Goal: Information Seeking & Learning: Compare options

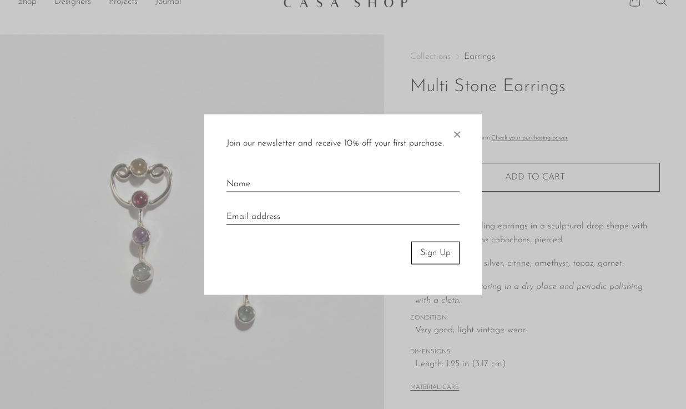
scroll to position [18, 0]
click at [461, 133] on span "×" at bounding box center [457, 132] width 11 height 36
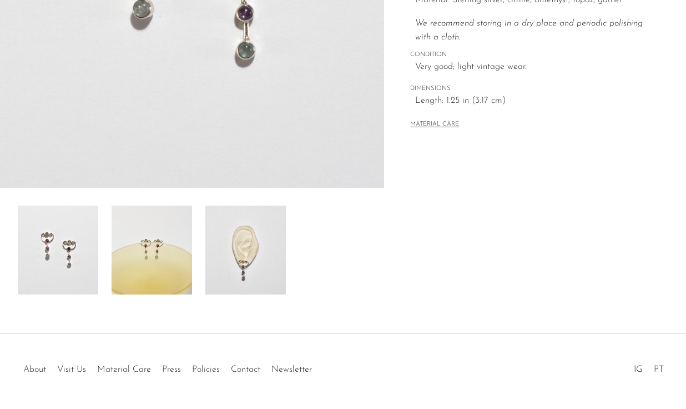
scroll to position [284, 0]
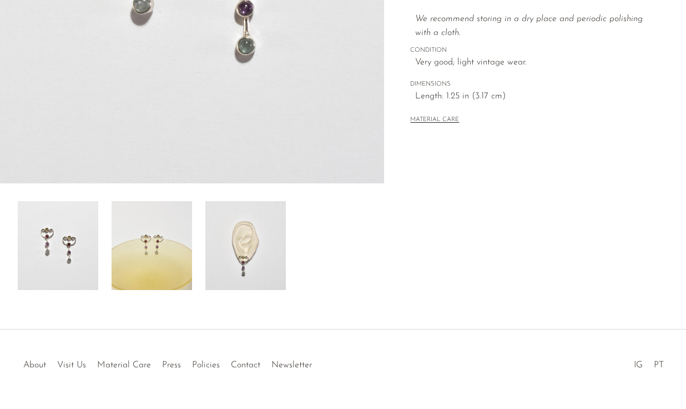
click at [156, 242] on img at bounding box center [152, 245] width 81 height 89
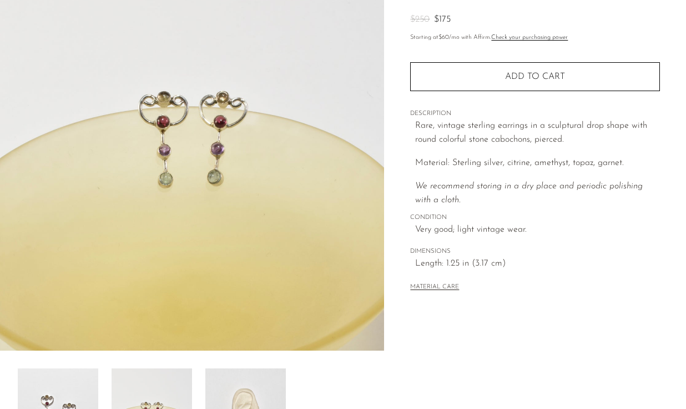
scroll to position [114, 0]
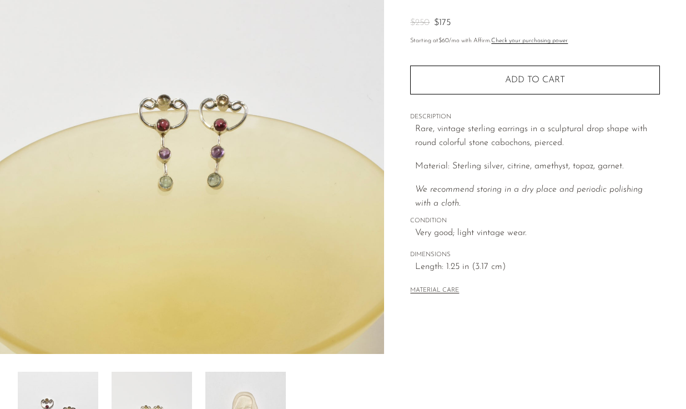
click at [258, 379] on img at bounding box center [245, 416] width 81 height 89
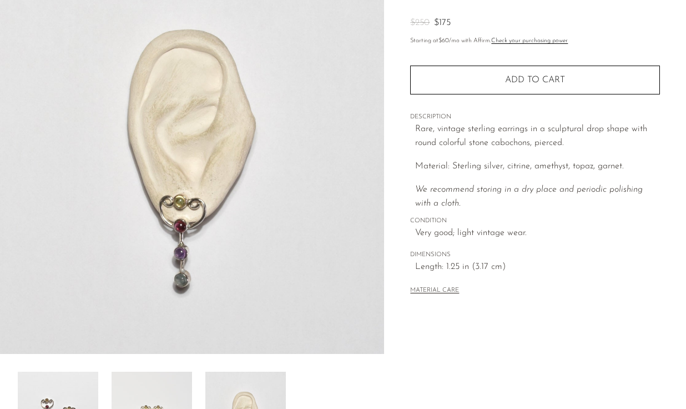
click at [68, 388] on img at bounding box center [58, 416] width 81 height 89
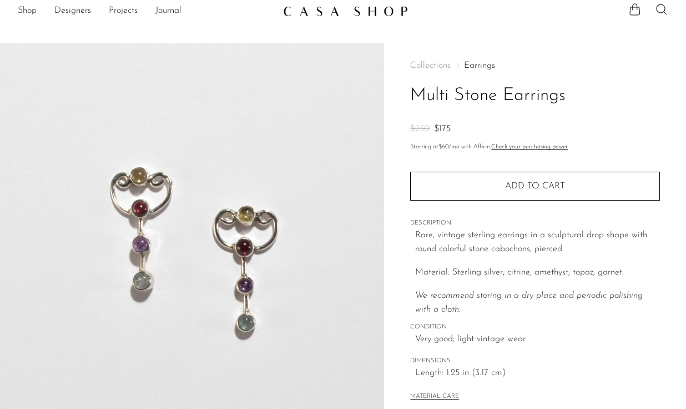
scroll to position [1, 0]
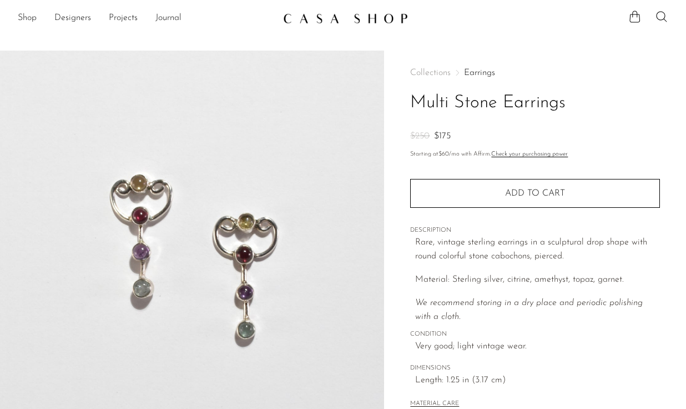
click at [230, 244] on img at bounding box center [192, 259] width 384 height 417
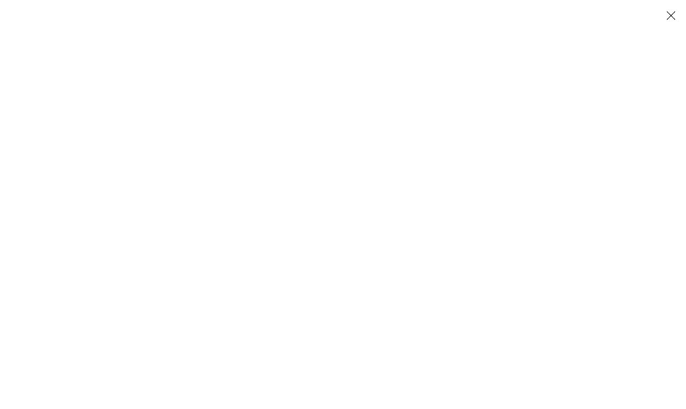
click at [228, 208] on div at bounding box center [343, 204] width 292 height 409
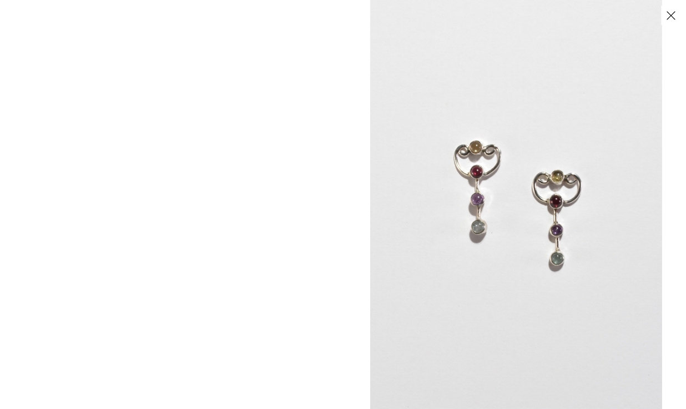
drag, startPoint x: 327, startPoint y: 179, endPoint x: 529, endPoint y: 189, distance: 202.4
click at [529, 189] on img at bounding box center [516, 204] width 292 height 409
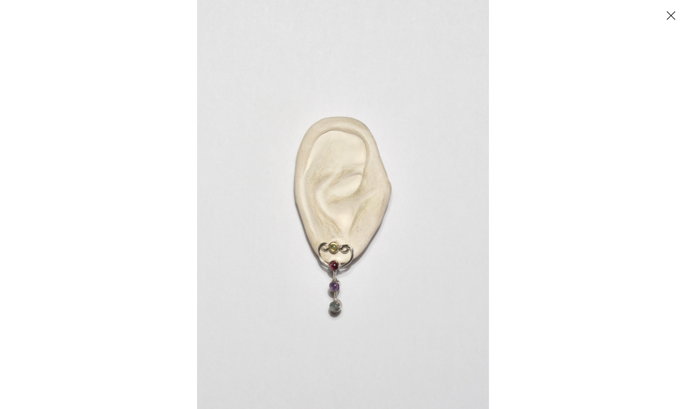
click at [673, 15] on button "Close" at bounding box center [670, 15] width 19 height 19
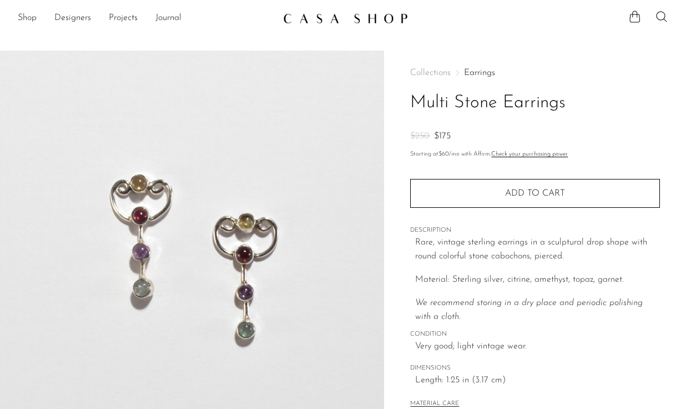
click at [188, 236] on img at bounding box center [192, 259] width 384 height 417
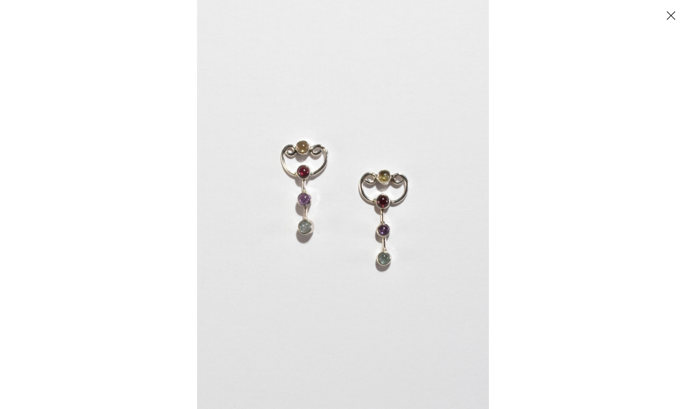
click at [666, 12] on button "Close" at bounding box center [670, 15] width 19 height 19
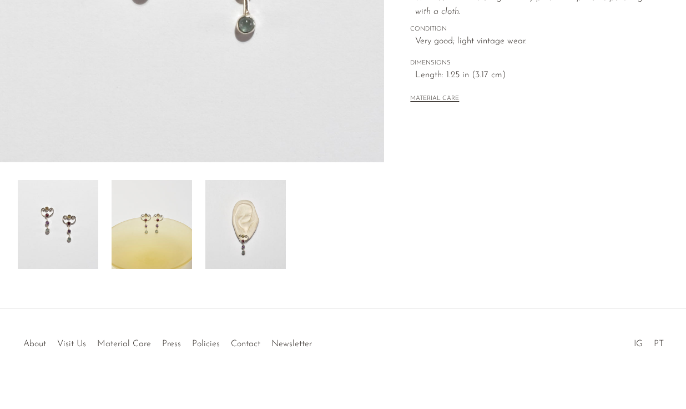
scroll to position [302, 0]
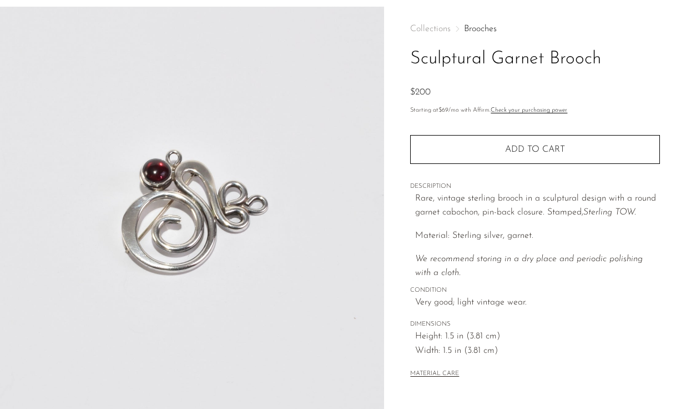
scroll to position [44, 0]
click at [235, 199] on img at bounding box center [192, 215] width 384 height 417
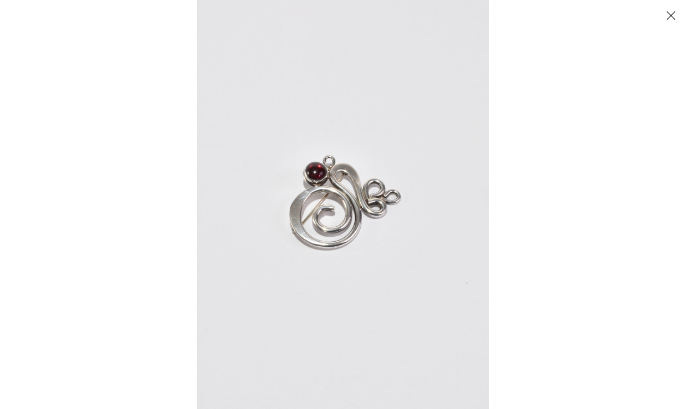
click at [354, 210] on img at bounding box center [343, 204] width 292 height 409
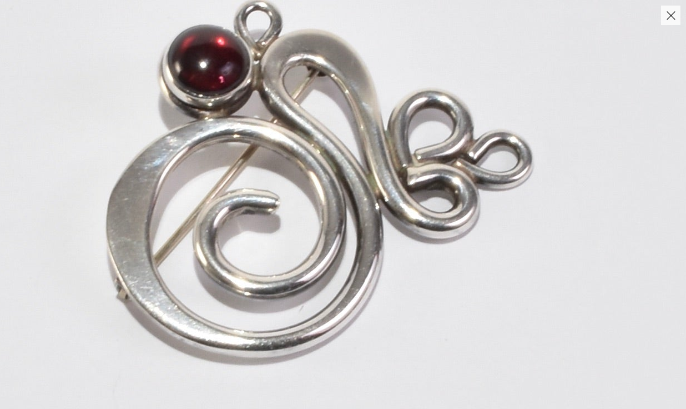
click at [354, 210] on img at bounding box center [312, 189] width 1120 height 1568
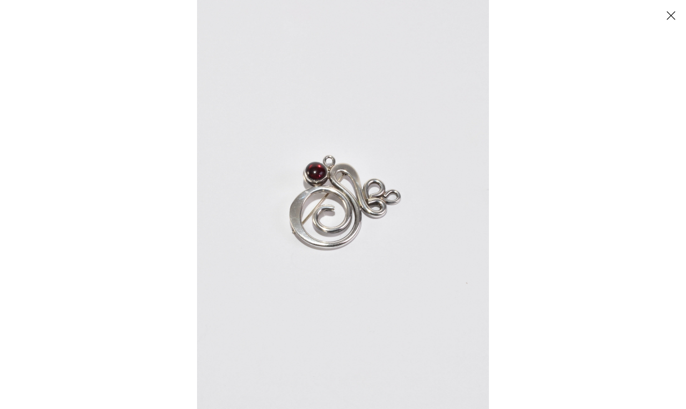
click at [666, 14] on button "Close" at bounding box center [670, 15] width 19 height 19
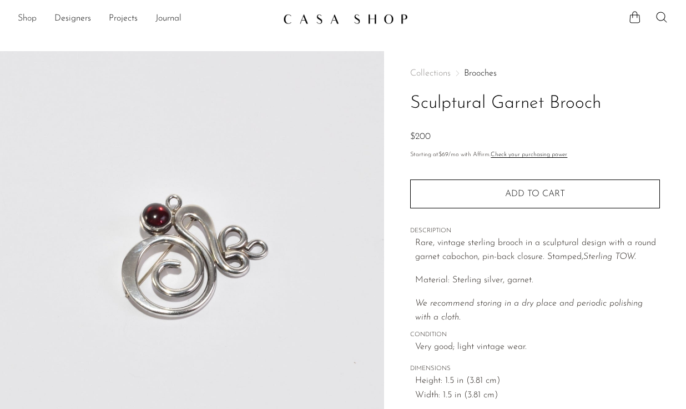
click at [27, 18] on link "Shop" at bounding box center [27, 19] width 19 height 14
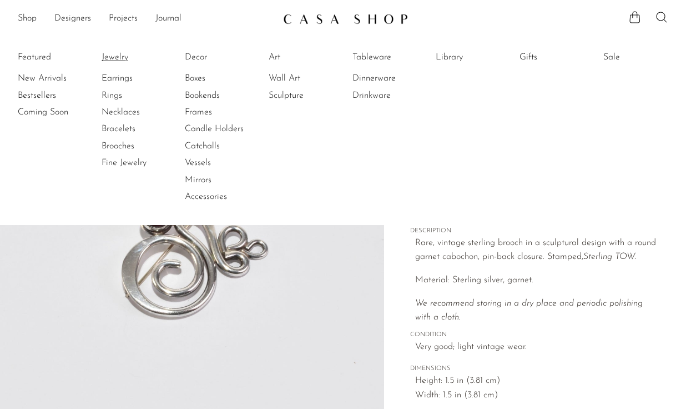
click at [116, 57] on link "Jewelry" at bounding box center [143, 57] width 83 height 12
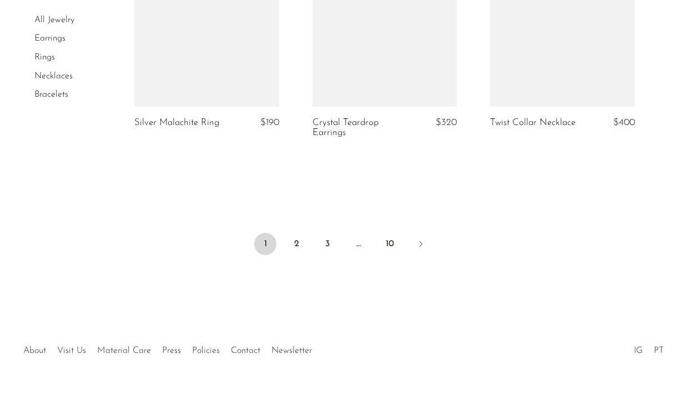
scroll to position [3081, 0]
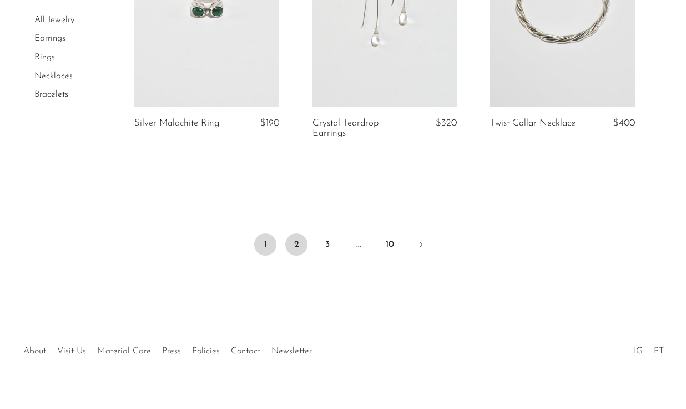
click at [294, 233] on link "2" at bounding box center [296, 244] width 22 height 22
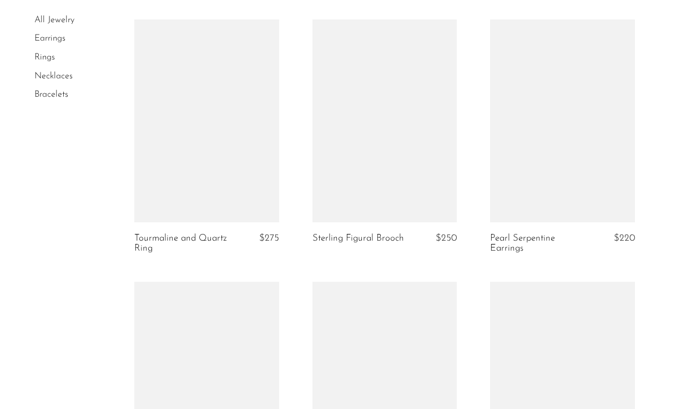
scroll to position [1918, 0]
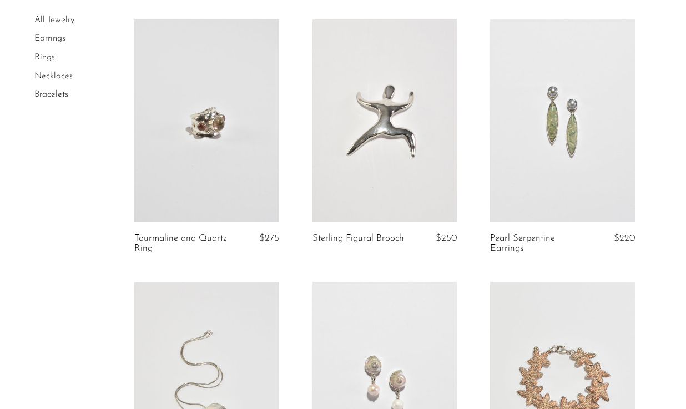
click at [245, 141] on link at bounding box center [206, 120] width 145 height 203
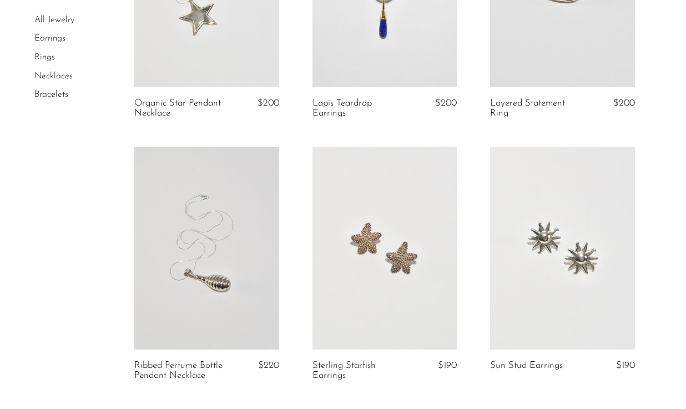
scroll to position [2981, 0]
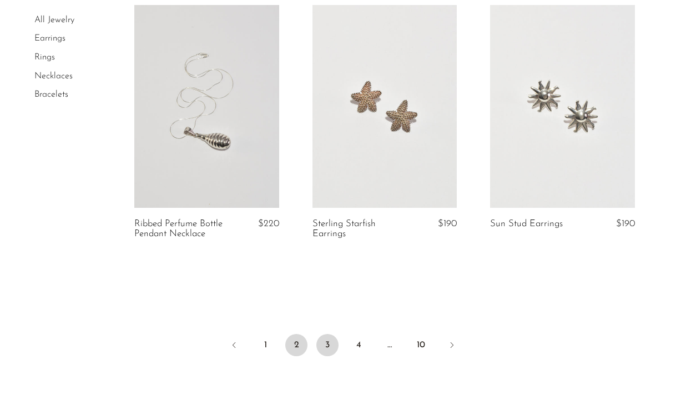
click at [330, 348] on link "3" at bounding box center [328, 345] width 22 height 22
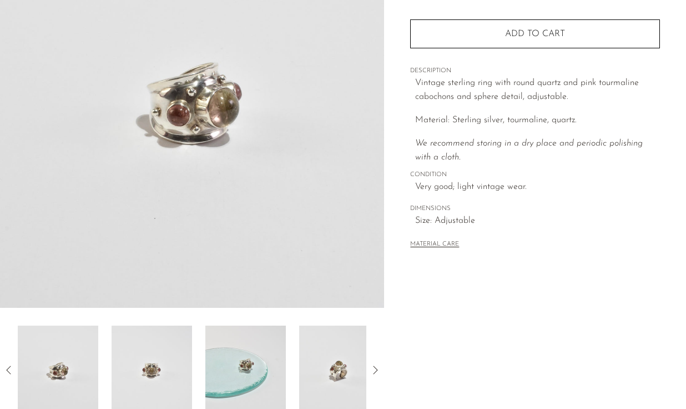
scroll to position [162, 0]
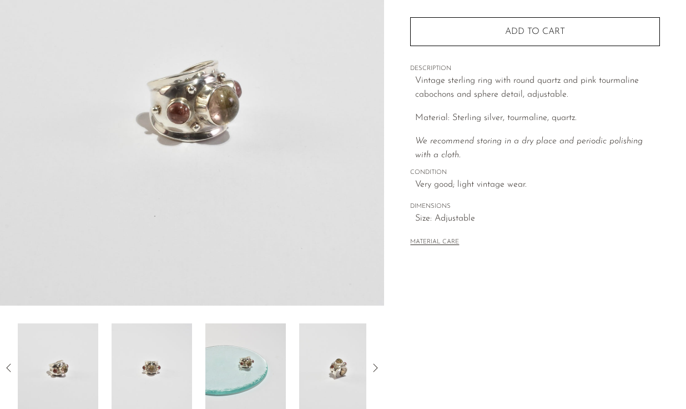
click at [326, 368] on img at bounding box center [339, 367] width 81 height 89
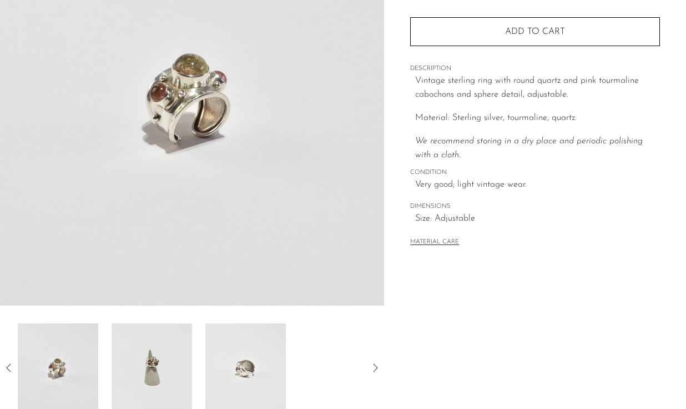
click at [287, 358] on div at bounding box center [192, 367] width 349 height 89
click at [311, 359] on div at bounding box center [192, 367] width 349 height 89
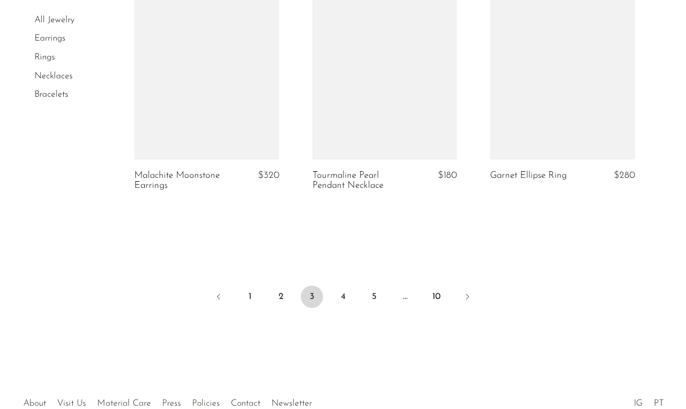
scroll to position [3032, 0]
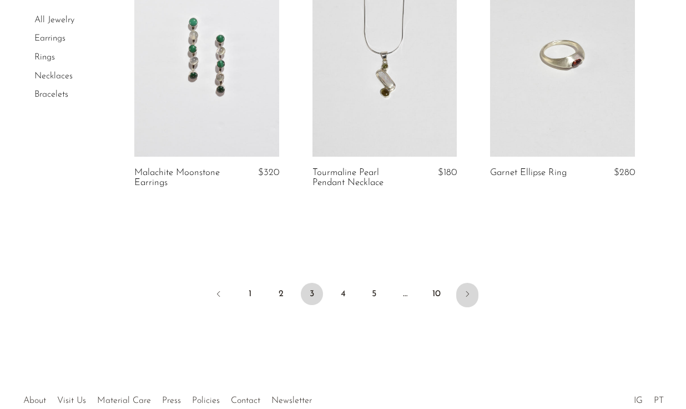
click at [462, 285] on link "Next" at bounding box center [468, 295] width 22 height 24
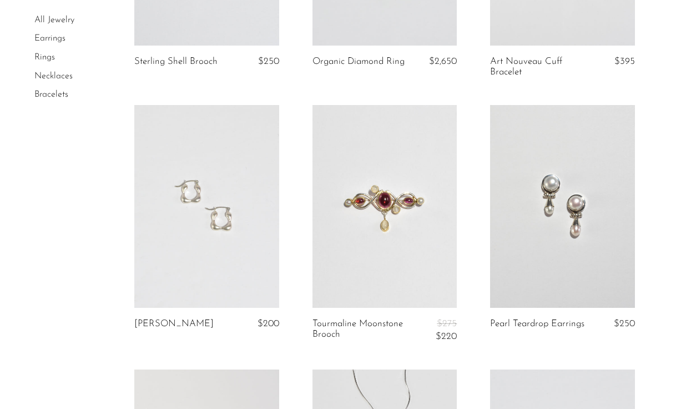
scroll to position [1580, 0]
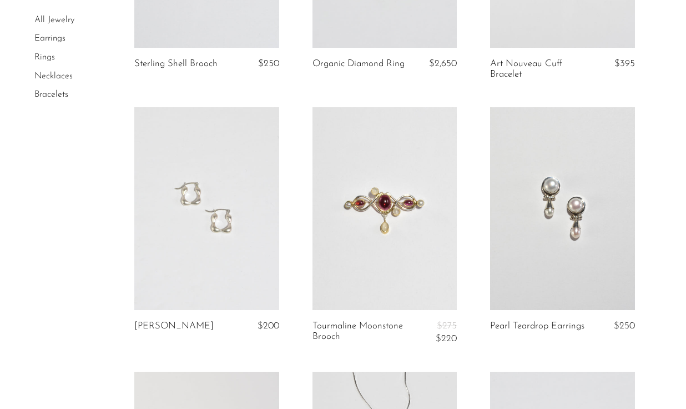
click at [417, 228] on link at bounding box center [385, 208] width 145 height 203
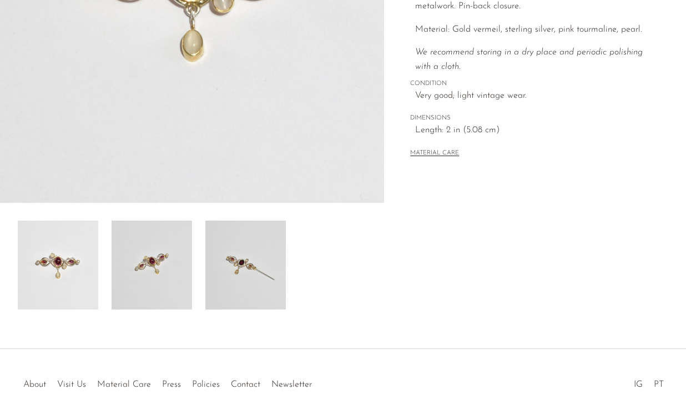
scroll to position [268, 0]
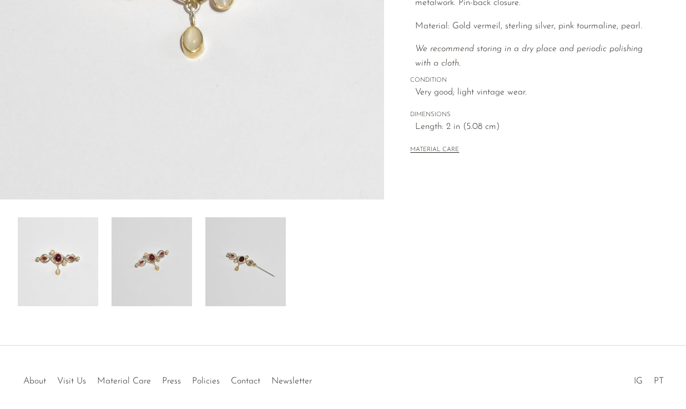
click at [171, 261] on img at bounding box center [152, 261] width 81 height 89
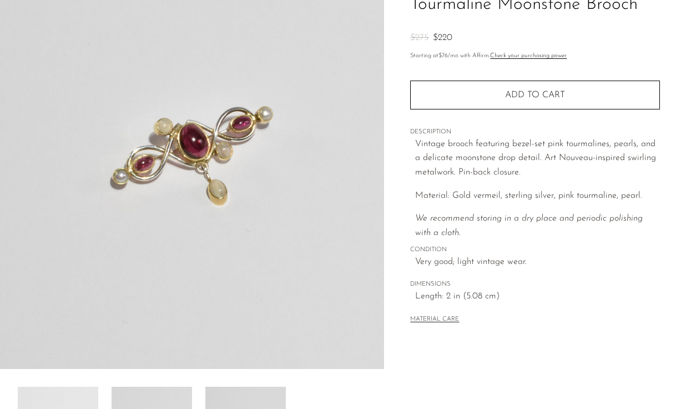
scroll to position [96, 0]
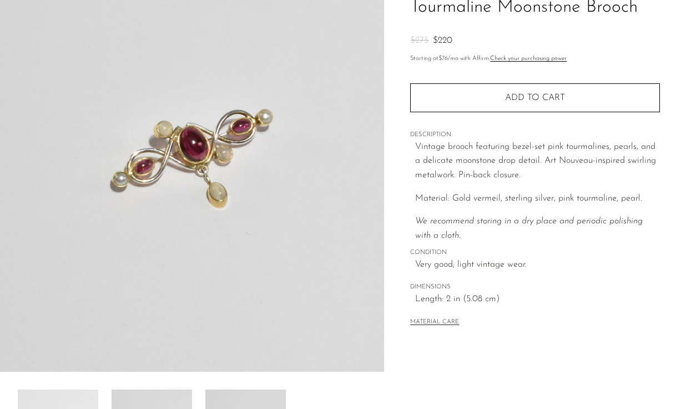
click at [187, 145] on img at bounding box center [192, 163] width 384 height 417
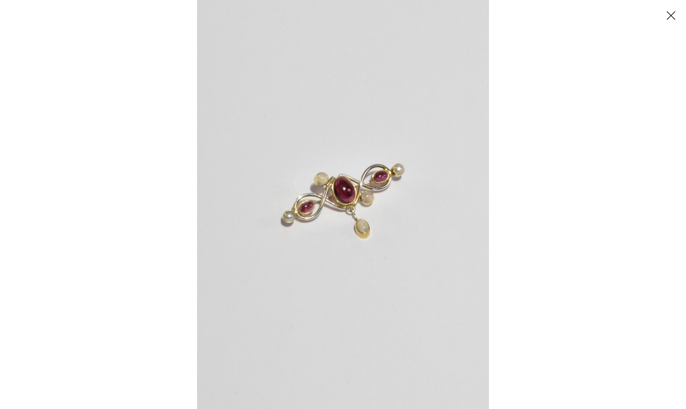
click at [322, 198] on img at bounding box center [343, 204] width 292 height 409
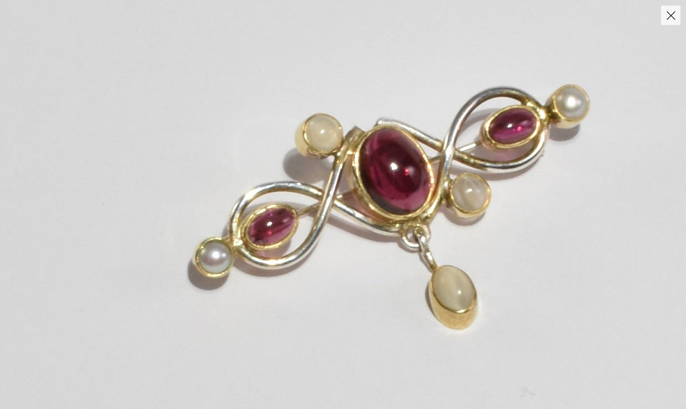
click at [322, 198] on img at bounding box center [390, 217] width 949 height 1329
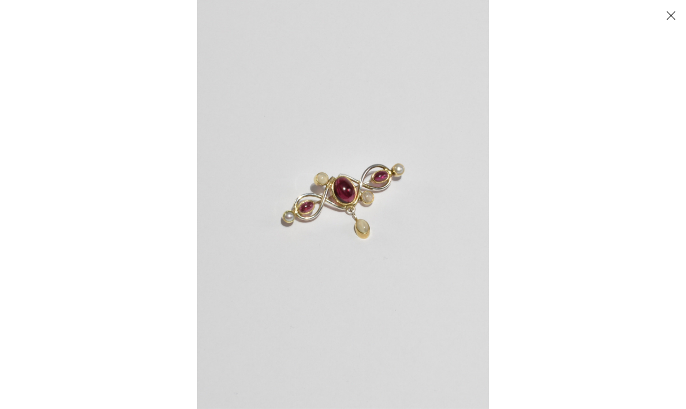
click at [666, 16] on button "Close" at bounding box center [670, 15] width 19 height 19
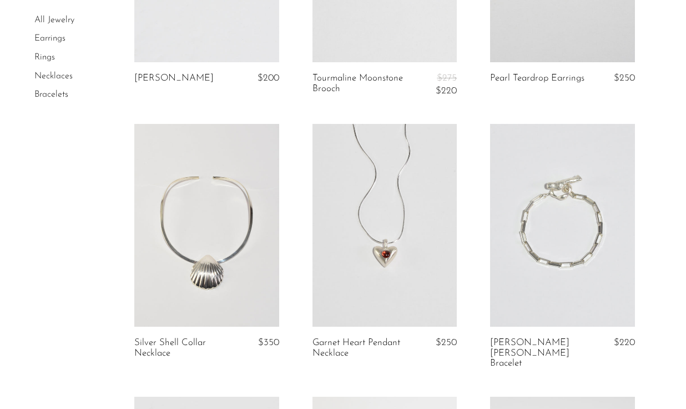
scroll to position [1860, 0]
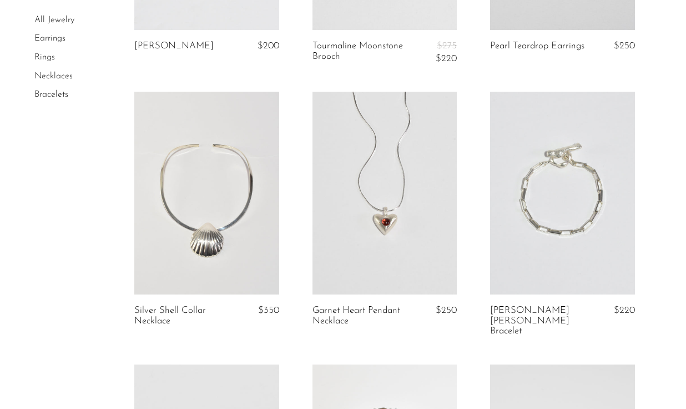
click at [366, 218] on link at bounding box center [385, 193] width 145 height 203
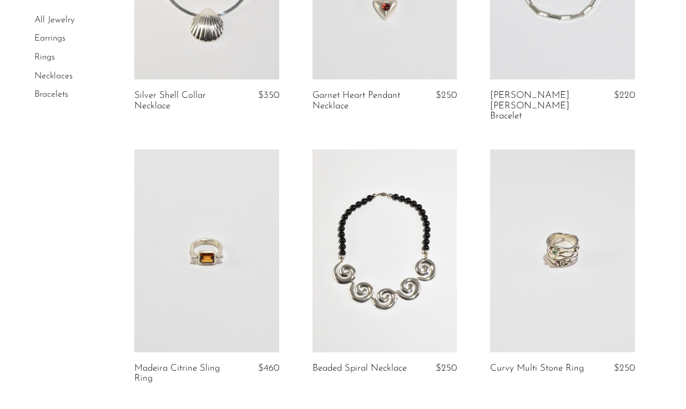
scroll to position [2075, 0]
click at [391, 214] on link at bounding box center [385, 250] width 145 height 203
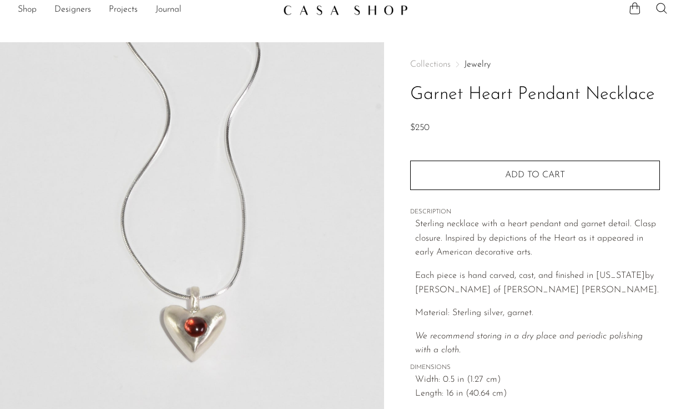
scroll to position [13, 0]
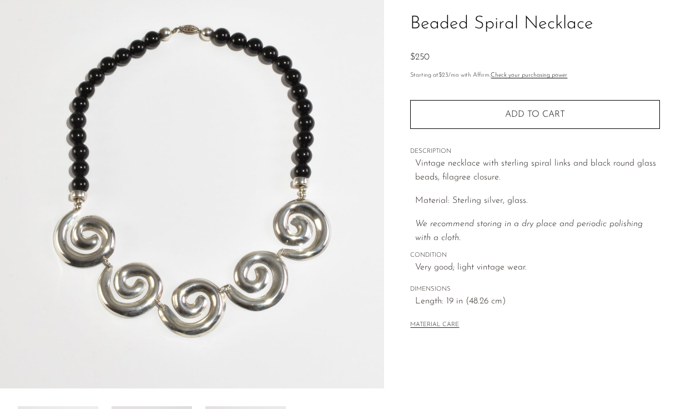
scroll to position [79, 0]
click at [263, 252] on img at bounding box center [192, 180] width 384 height 417
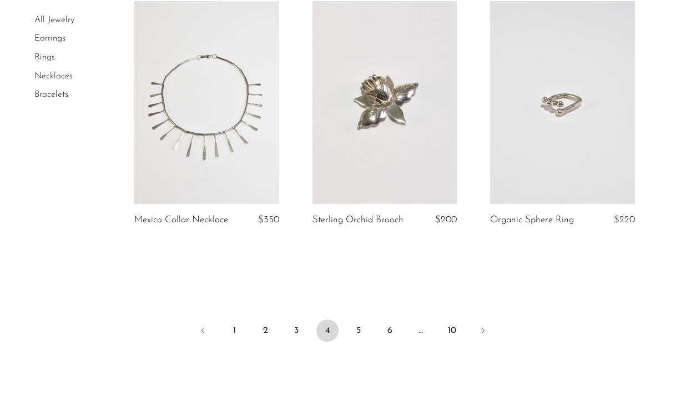
scroll to position [3011, 0]
click at [364, 318] on link "5" at bounding box center [359, 329] width 22 height 22
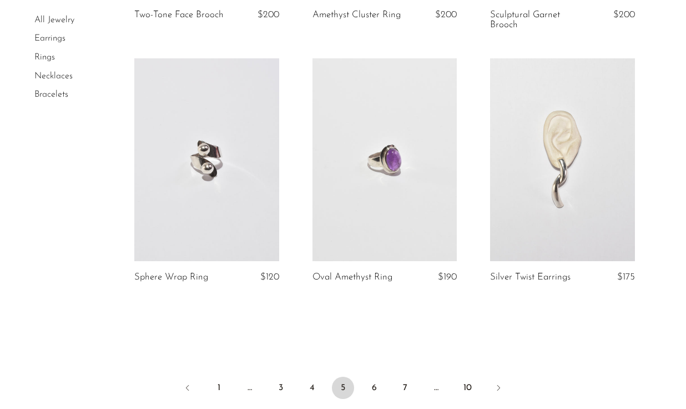
scroll to position [2934, 0]
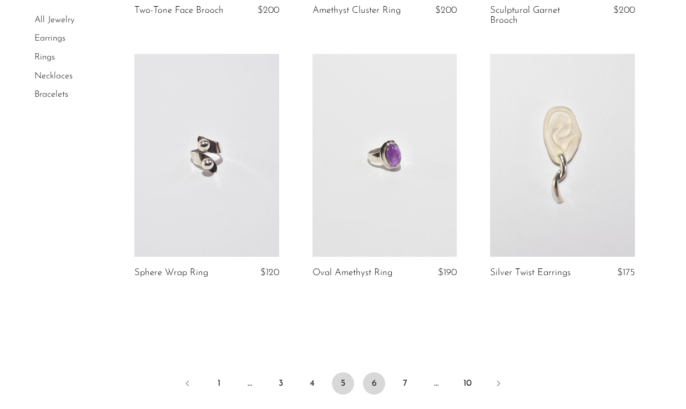
click at [375, 384] on link "6" at bounding box center [374, 383] width 22 height 22
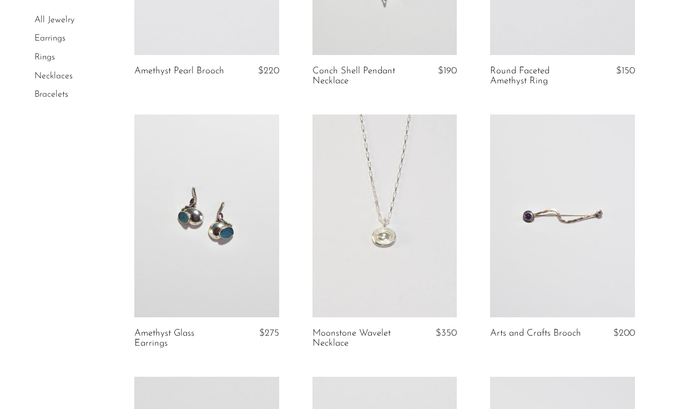
scroll to position [251, 0]
click at [362, 263] on link at bounding box center [385, 214] width 145 height 203
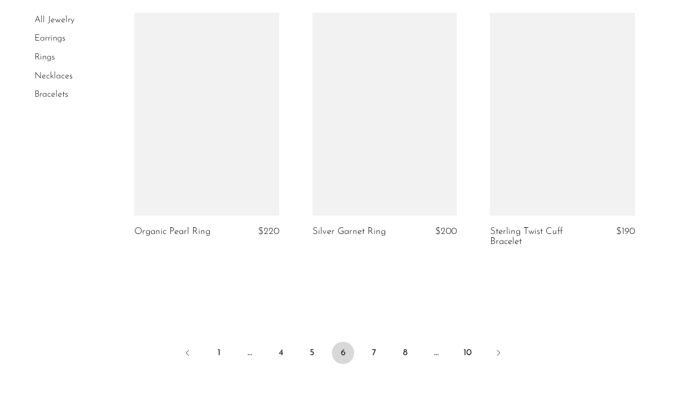
scroll to position [2976, 0]
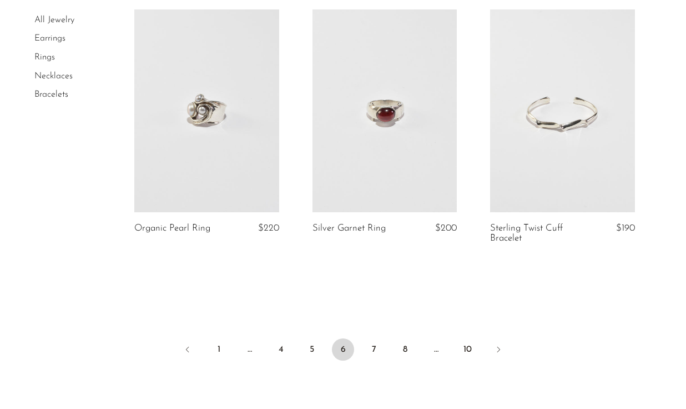
click at [212, 111] on link at bounding box center [206, 110] width 145 height 203
click at [498, 345] on icon "Next" at bounding box center [498, 349] width 9 height 9
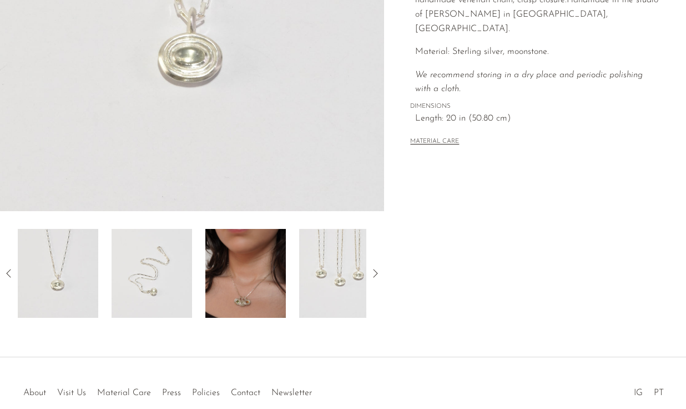
scroll to position [260, 0]
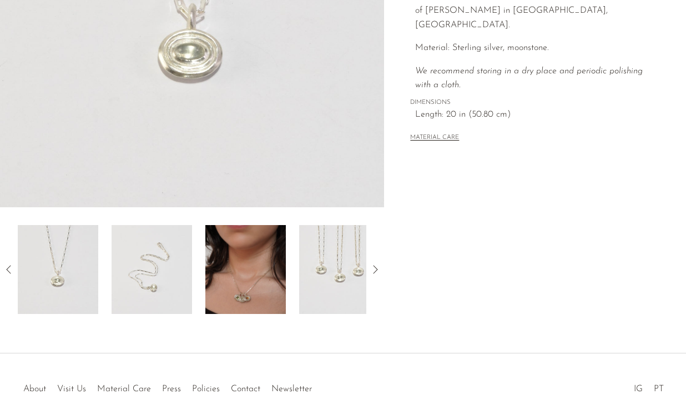
click at [379, 268] on icon at bounding box center [375, 269] width 13 height 13
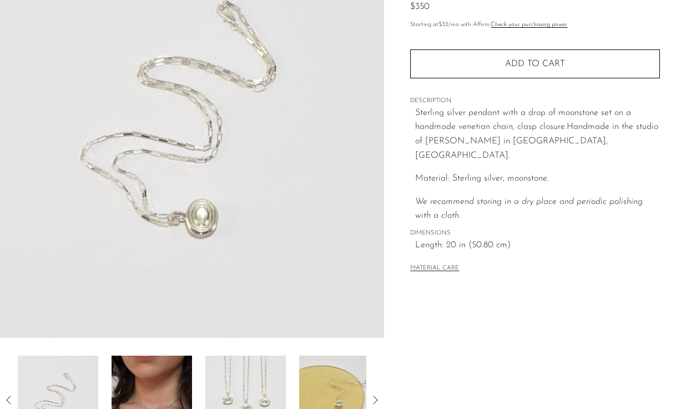
scroll to position [131, 0]
click at [378, 392] on div at bounding box center [192, 399] width 384 height 89
click at [377, 394] on icon at bounding box center [375, 399] width 13 height 13
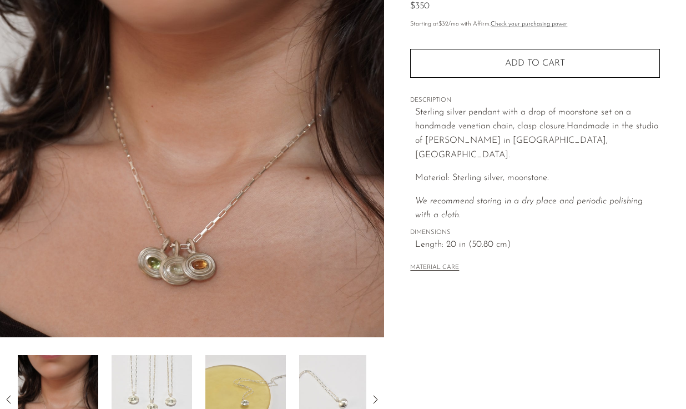
click at [377, 394] on icon at bounding box center [375, 399] width 13 height 13
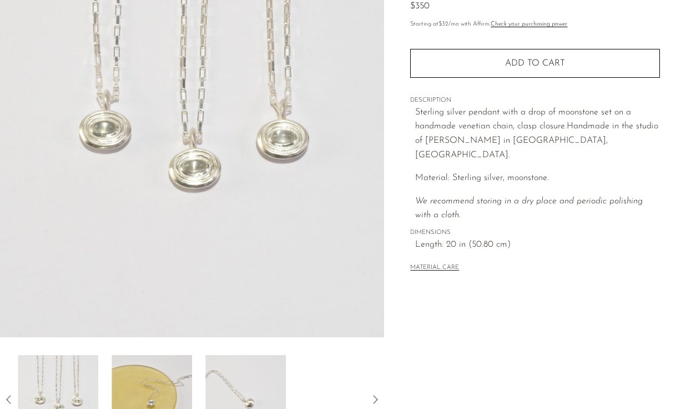
click at [377, 394] on icon at bounding box center [375, 399] width 13 height 13
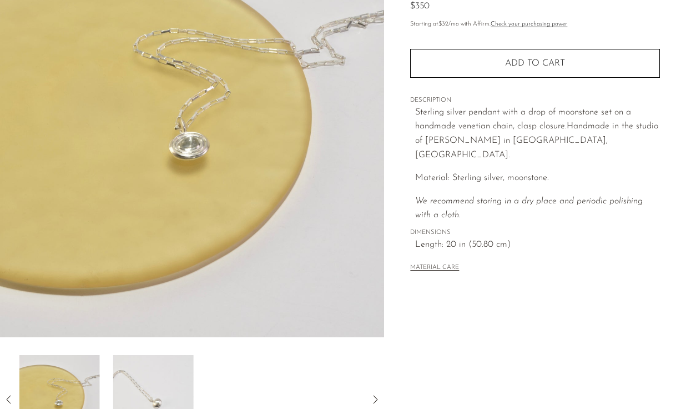
click at [377, 394] on icon at bounding box center [375, 399] width 13 height 13
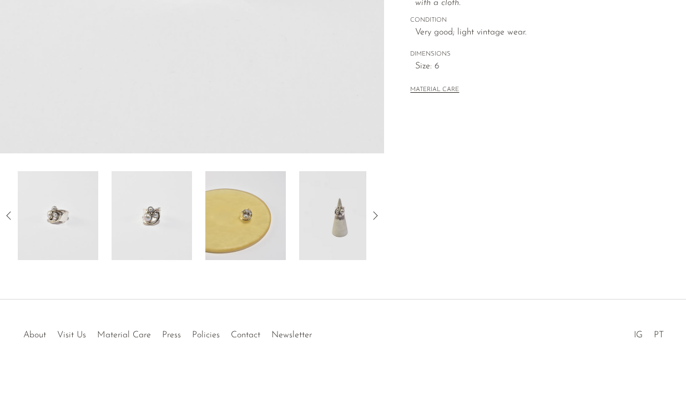
click at [172, 217] on img at bounding box center [152, 215] width 81 height 89
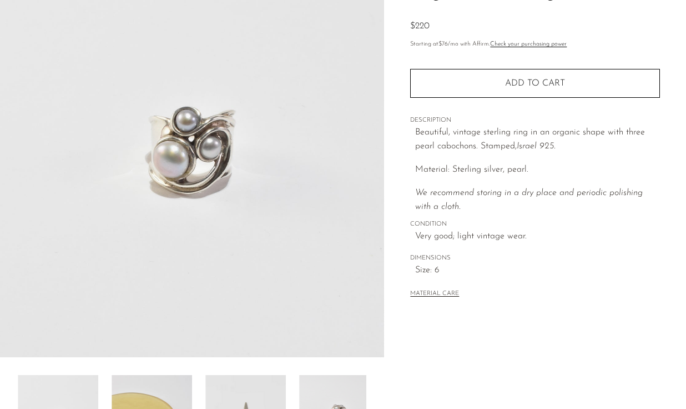
scroll to position [109, 0]
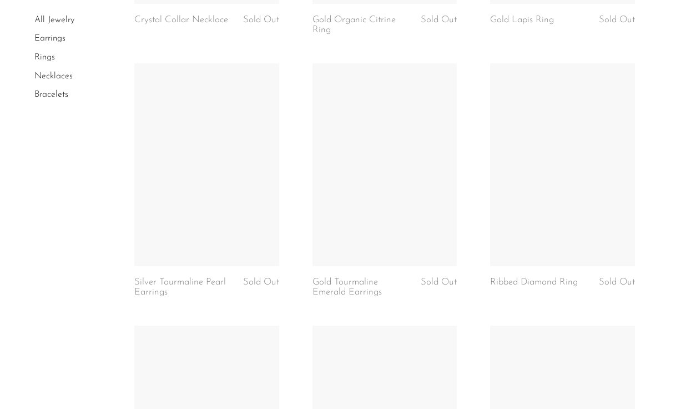
scroll to position [2150, 0]
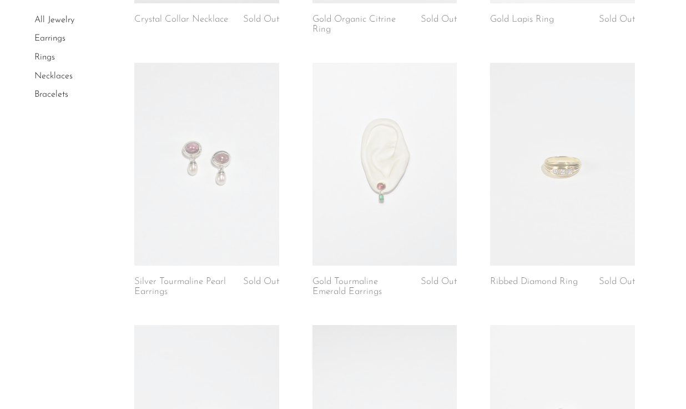
click at [210, 198] on link at bounding box center [206, 164] width 145 height 203
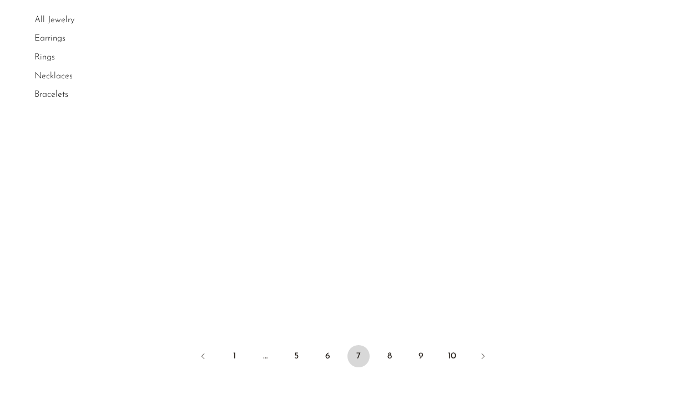
scroll to position [3072, 0]
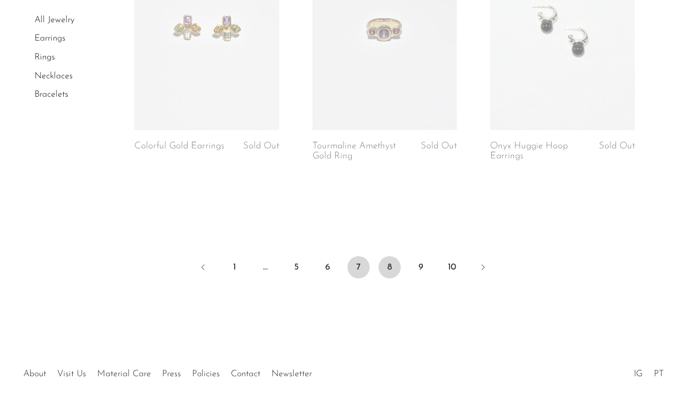
click at [380, 261] on link "8" at bounding box center [390, 267] width 22 height 22
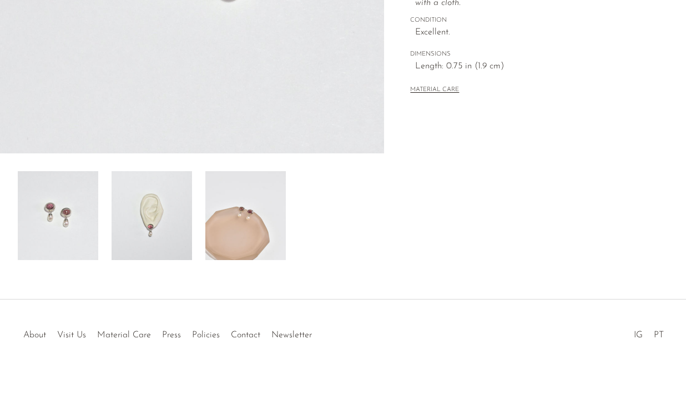
click at [172, 239] on img at bounding box center [152, 215] width 81 height 89
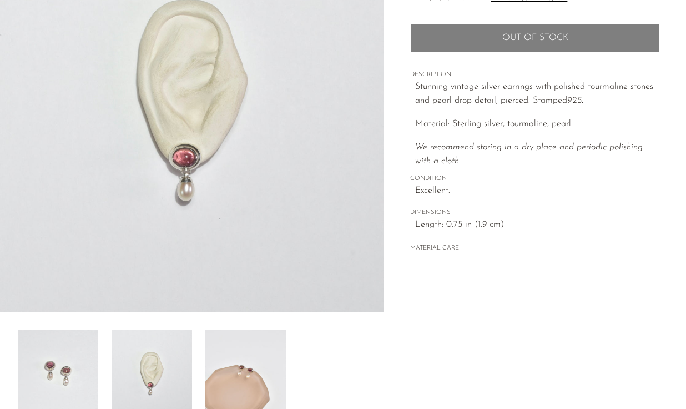
scroll to position [173, 0]
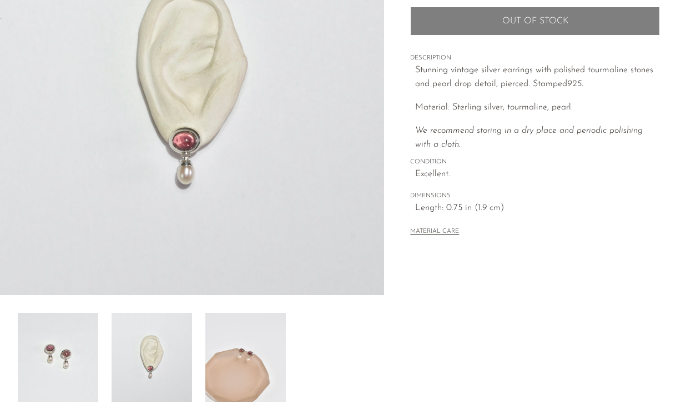
click at [263, 326] on img at bounding box center [245, 357] width 81 height 89
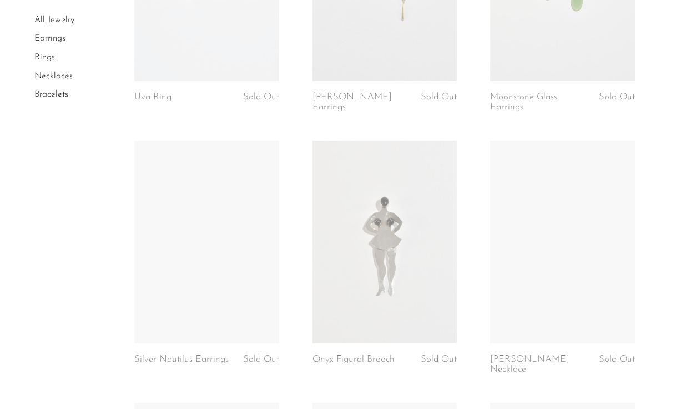
scroll to position [490, 0]
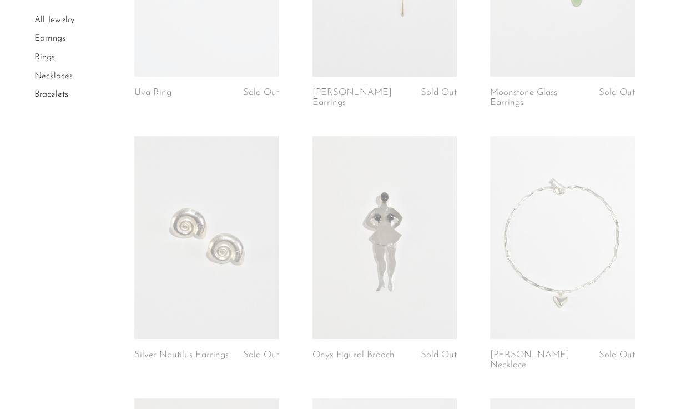
click at [238, 270] on link at bounding box center [206, 237] width 145 height 203
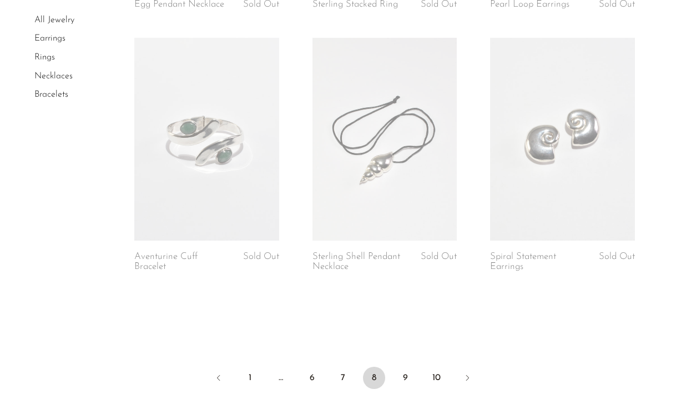
scroll to position [2929, 0]
click at [402, 365] on link "9" at bounding box center [405, 376] width 22 height 22
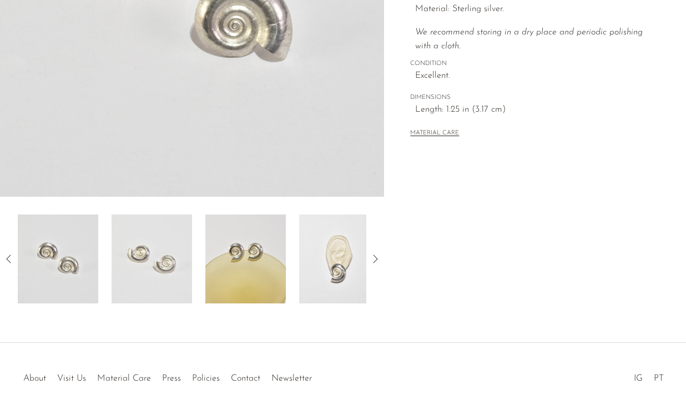
scroll to position [273, 0]
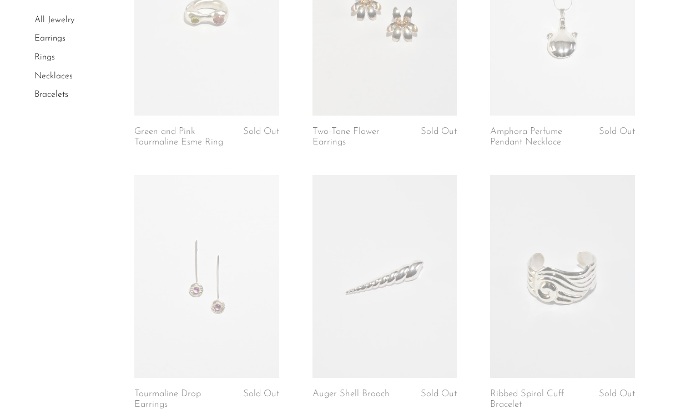
scroll to position [442, 0]
click at [579, 64] on link at bounding box center [562, 13] width 145 height 203
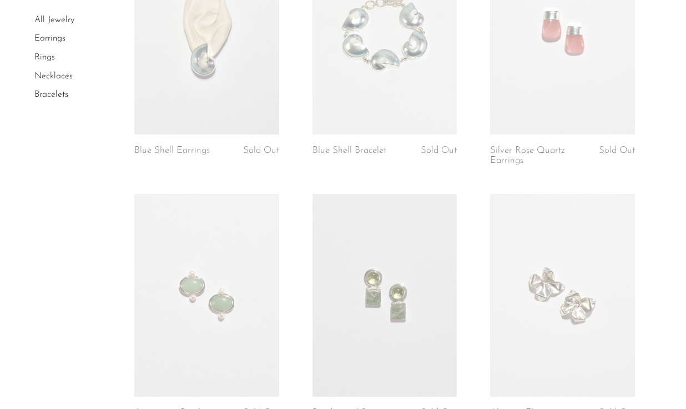
scroll to position [1486, 0]
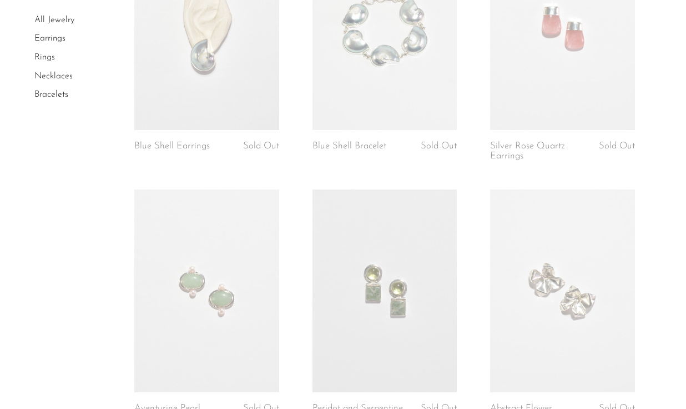
click at [235, 312] on link at bounding box center [206, 290] width 145 height 203
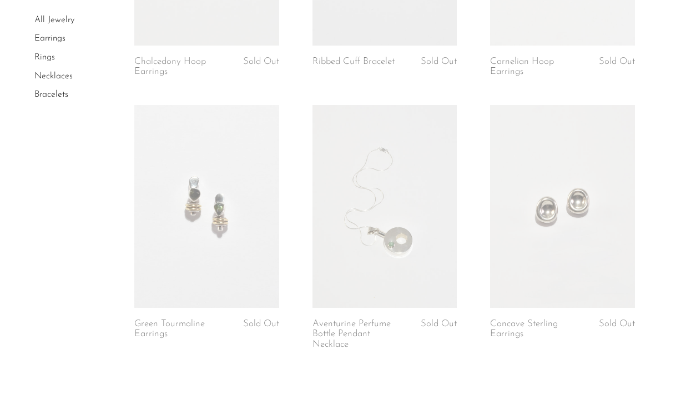
scroll to position [2950, 0]
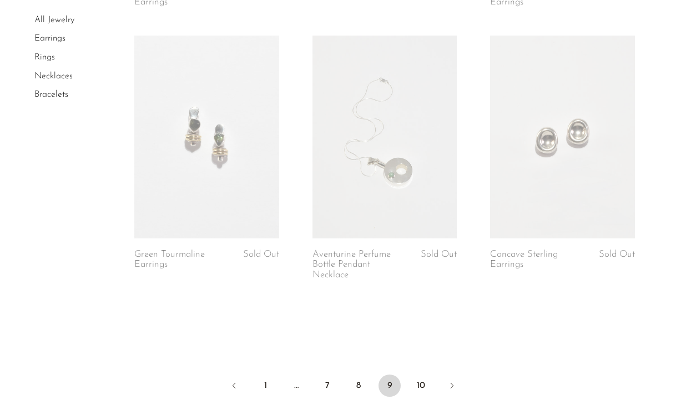
click at [523, 156] on link at bounding box center [562, 137] width 145 height 203
click at [427, 379] on link "10" at bounding box center [421, 385] width 22 height 22
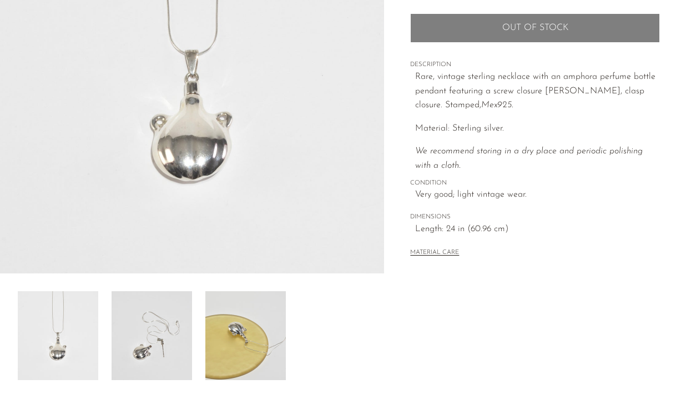
scroll to position [197, 0]
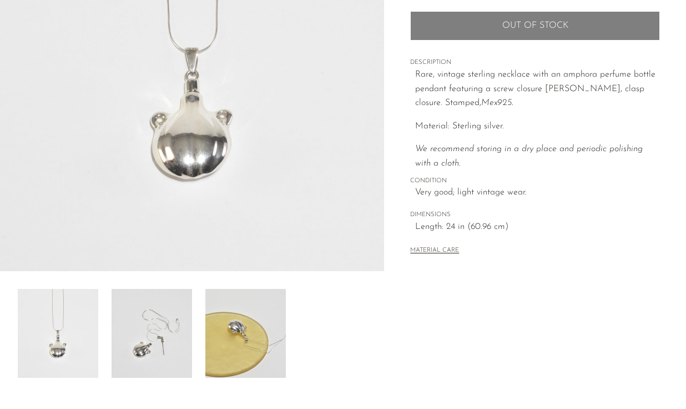
click at [260, 322] on img at bounding box center [245, 333] width 81 height 89
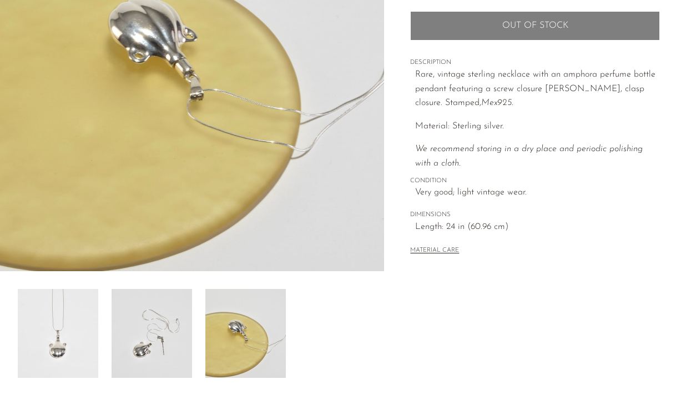
click at [170, 333] on img at bounding box center [152, 333] width 81 height 89
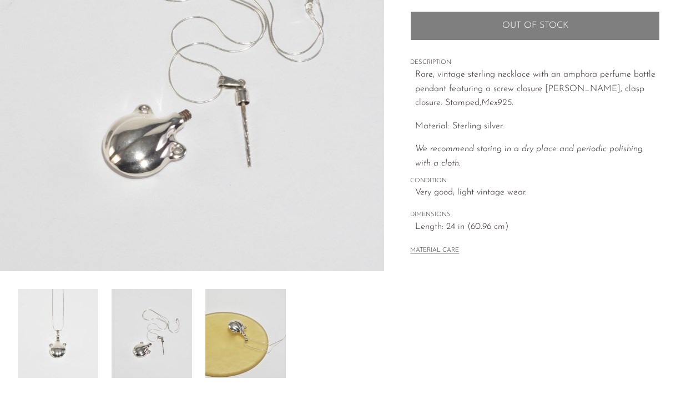
scroll to position [198, 0]
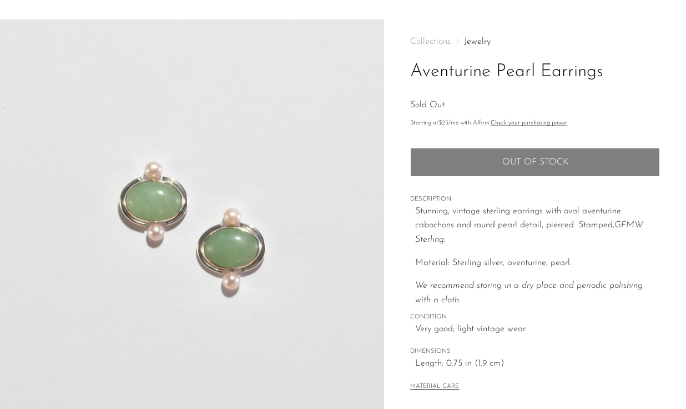
scroll to position [32, 0]
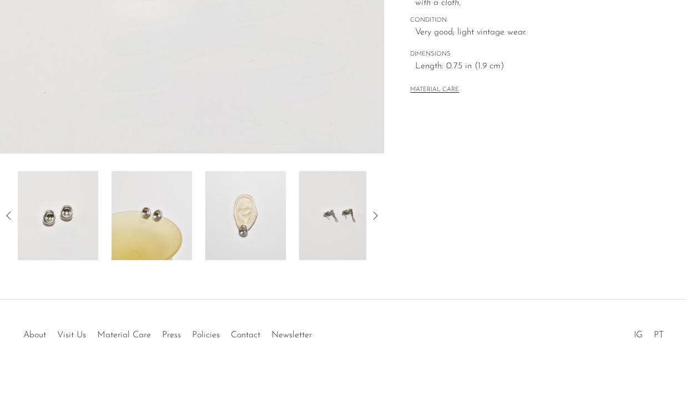
scroll to position [314, 0]
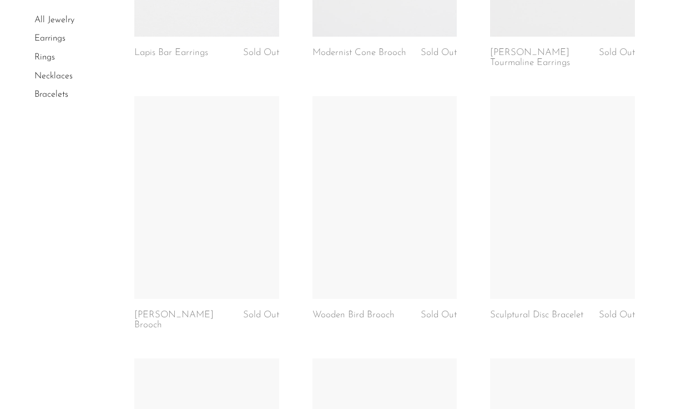
scroll to position [537, 0]
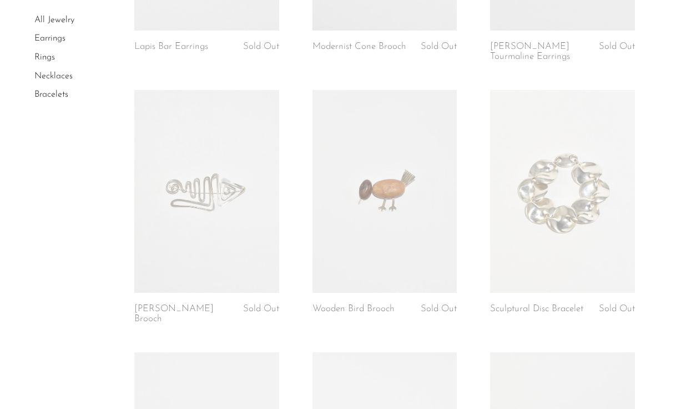
click at [235, 223] on link at bounding box center [206, 191] width 145 height 203
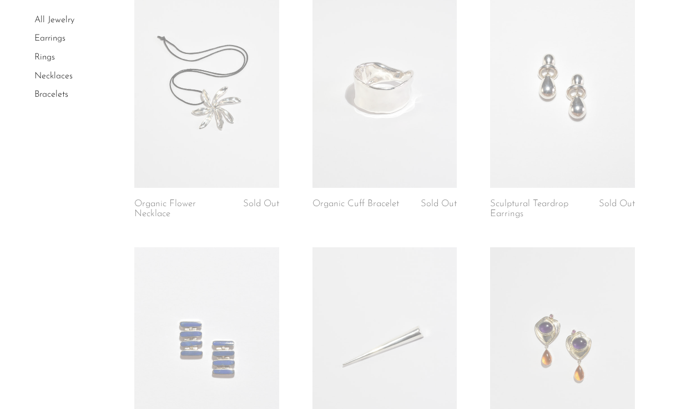
scroll to position [120, 0]
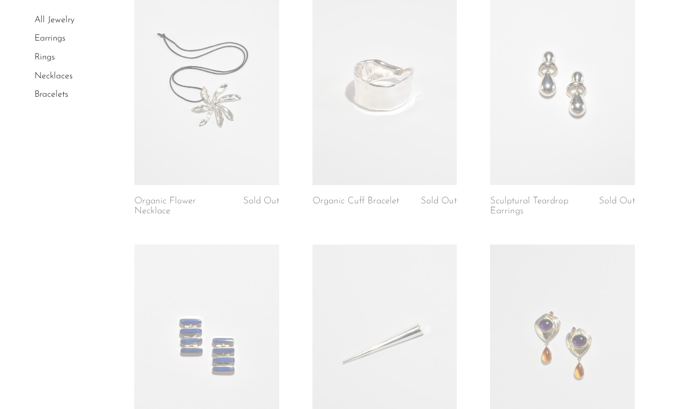
click at [558, 83] on link at bounding box center [562, 83] width 145 height 203
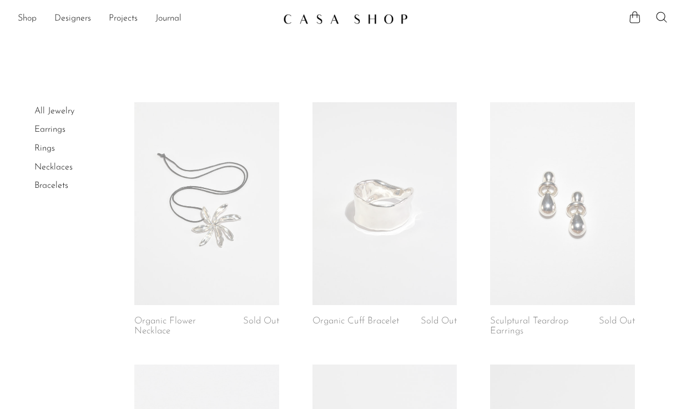
scroll to position [0, 0]
click at [50, 167] on link "Necklaces" at bounding box center [53, 167] width 38 height 9
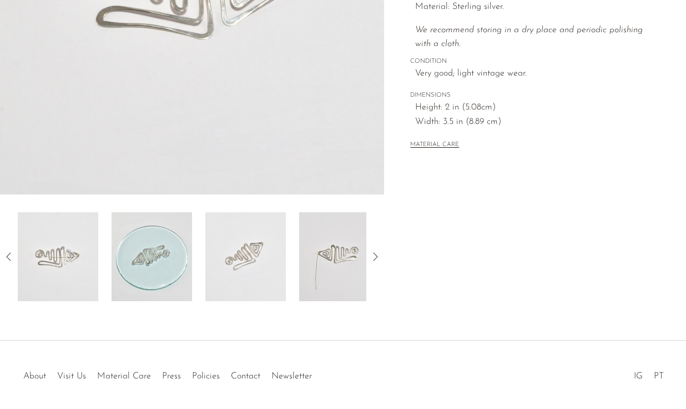
scroll to position [277, 0]
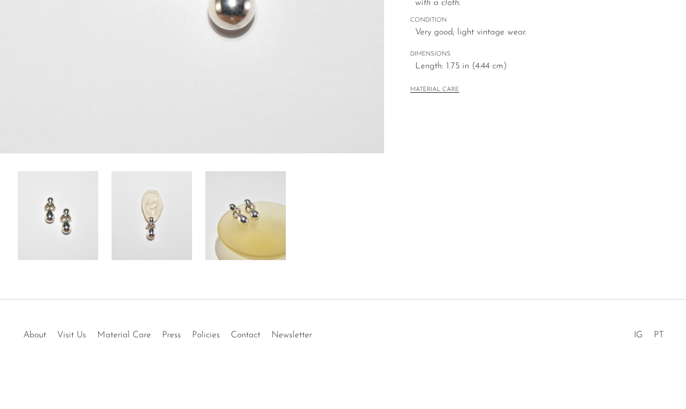
scroll to position [314, 0]
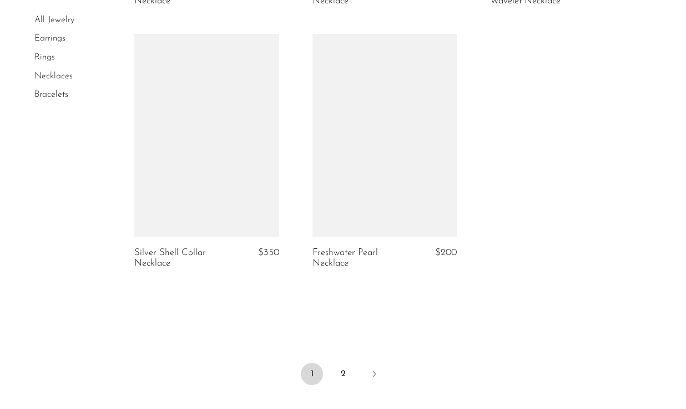
scroll to position [2704, 0]
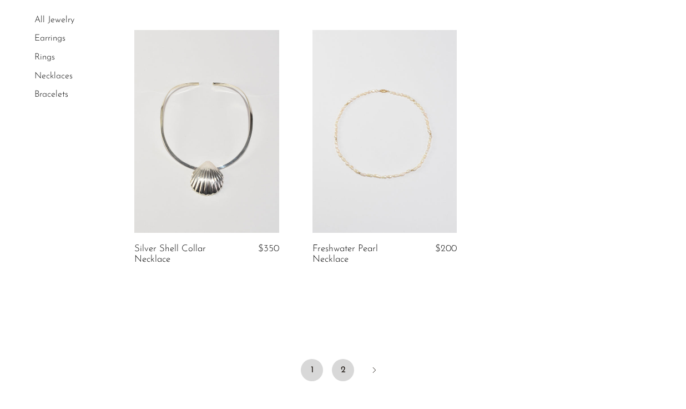
click at [344, 363] on link "2" at bounding box center [343, 370] width 22 height 22
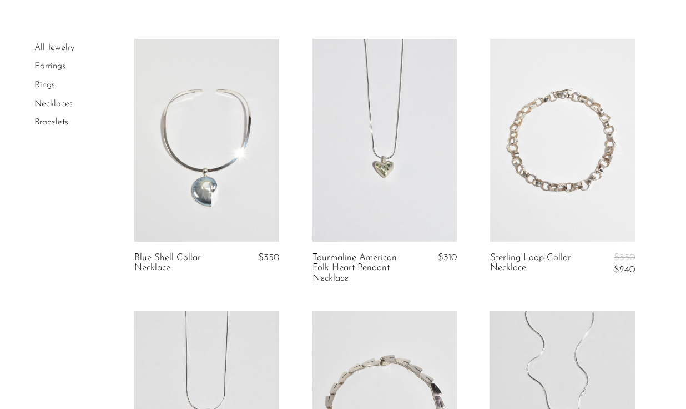
scroll to position [41, 0]
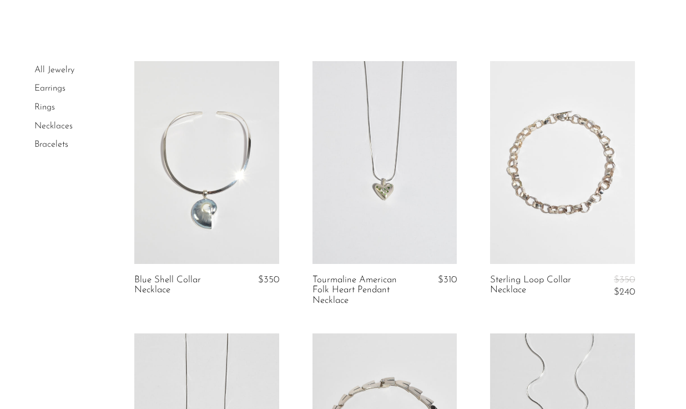
click at [374, 235] on link at bounding box center [385, 162] width 145 height 203
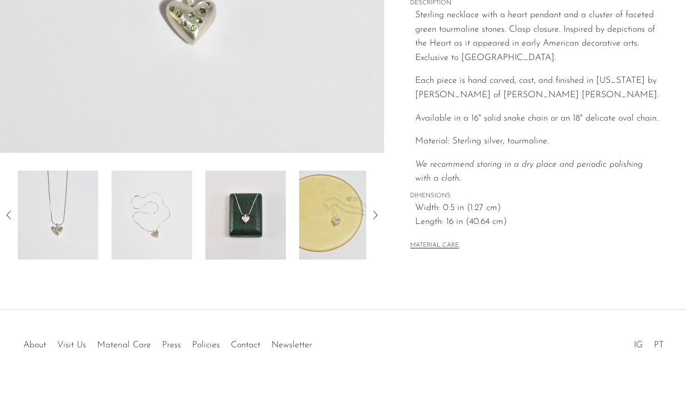
scroll to position [314, 0]
click at [250, 232] on img at bounding box center [245, 215] width 81 height 89
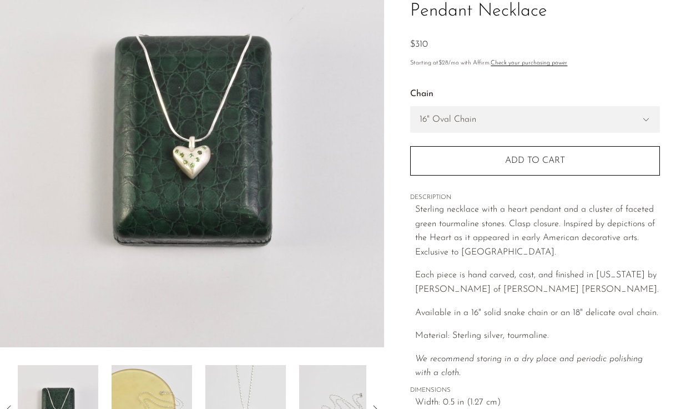
scroll to position [121, 0]
click at [246, 385] on img at bounding box center [245, 409] width 81 height 89
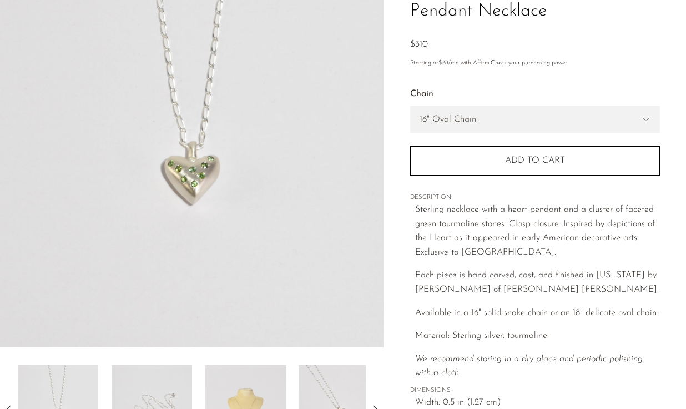
click at [182, 380] on img at bounding box center [152, 409] width 81 height 89
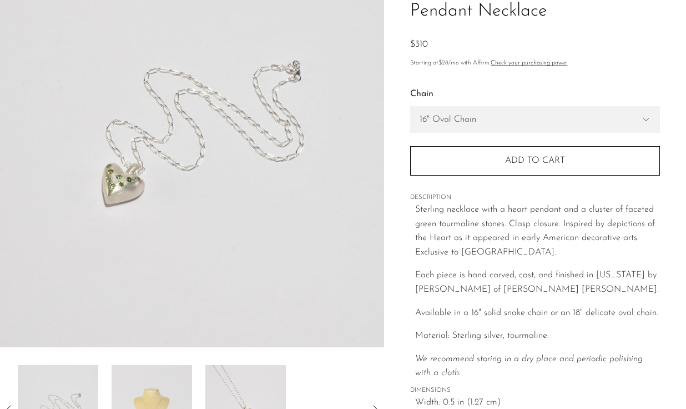
click at [169, 386] on img at bounding box center [152, 409] width 81 height 89
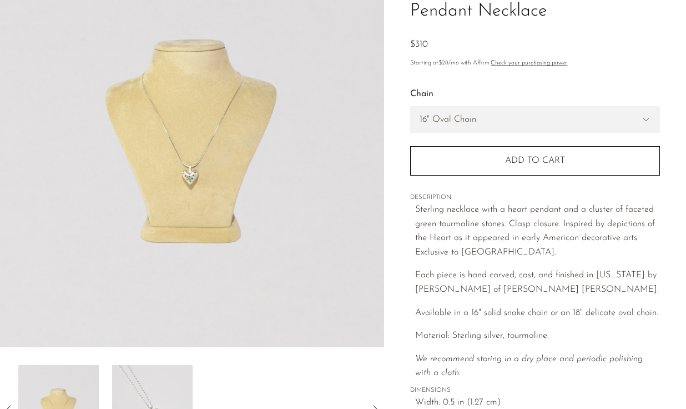
click at [178, 384] on img at bounding box center [152, 409] width 81 height 89
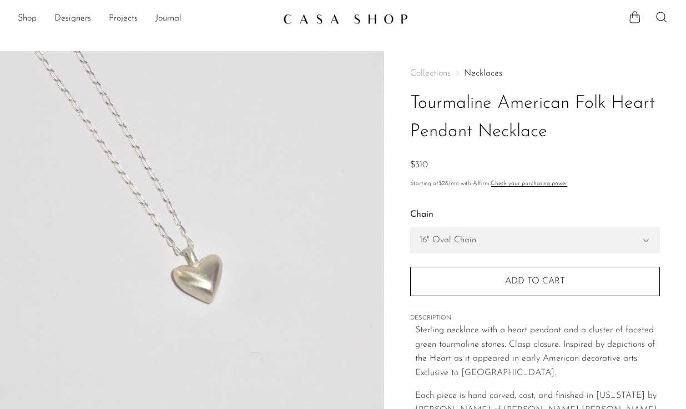
scroll to position [0, 0]
click at [78, 20] on link "Designers" at bounding box center [72, 19] width 37 height 14
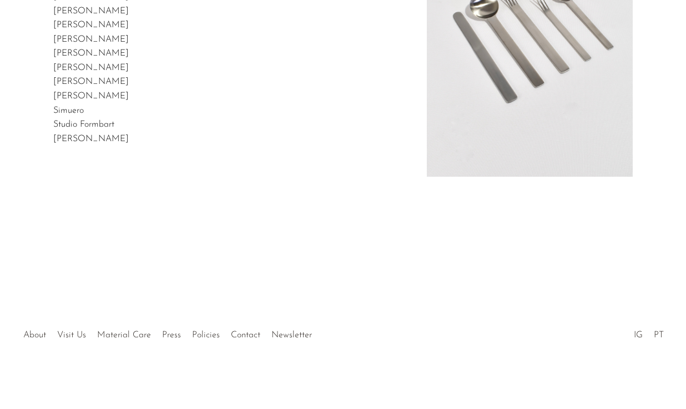
scroll to position [773, 0]
click at [104, 134] on link "[PERSON_NAME]" at bounding box center [91, 138] width 76 height 9
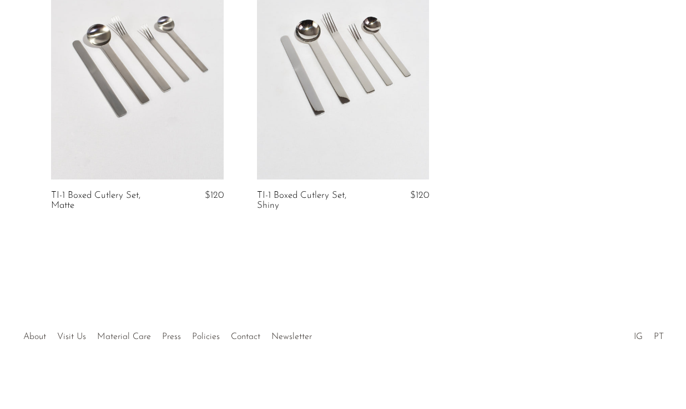
scroll to position [249, 0]
